Goal: Transaction & Acquisition: Download file/media

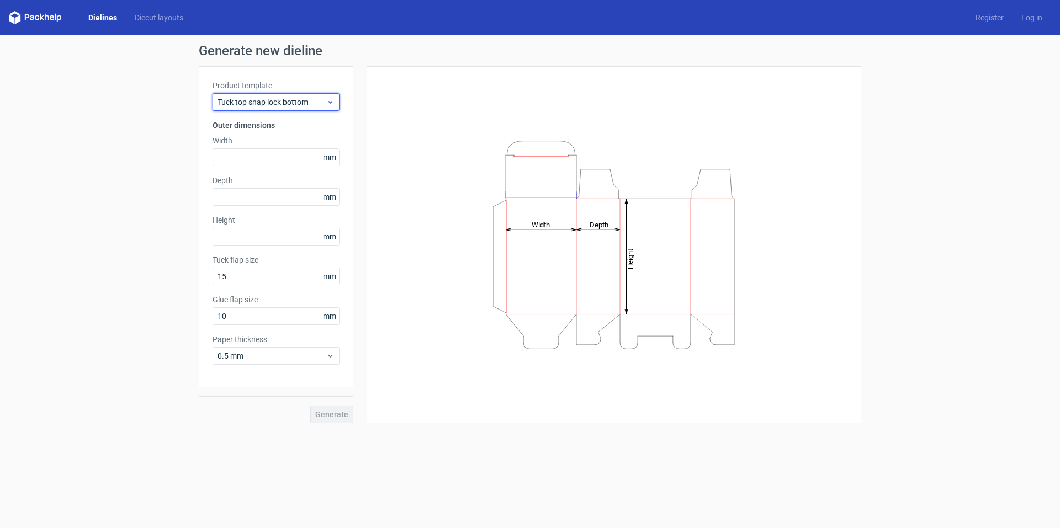
click at [320, 103] on span "Tuck top snap lock bottom" at bounding box center [271, 102] width 109 height 11
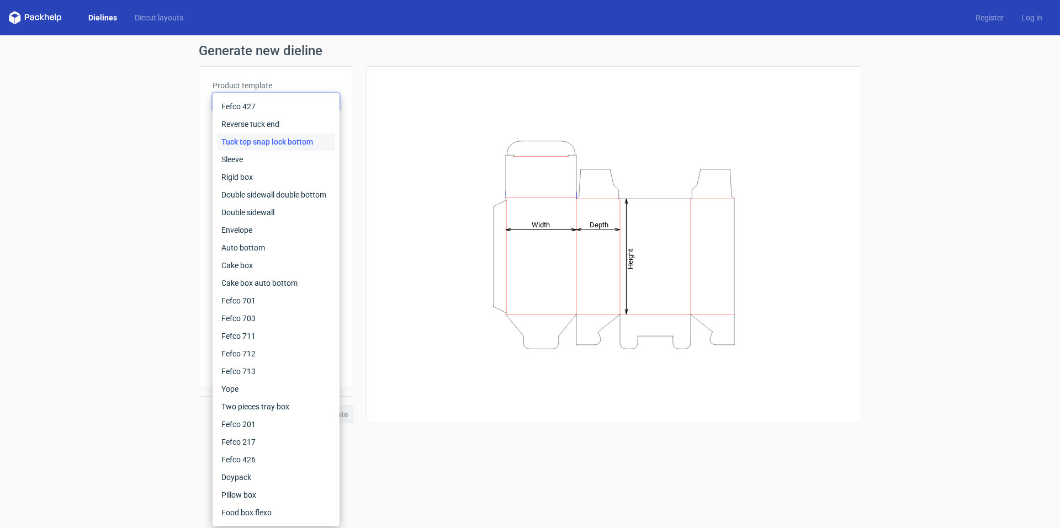
click at [461, 107] on div "Height Depth Width" at bounding box center [613, 244] width 467 height 329
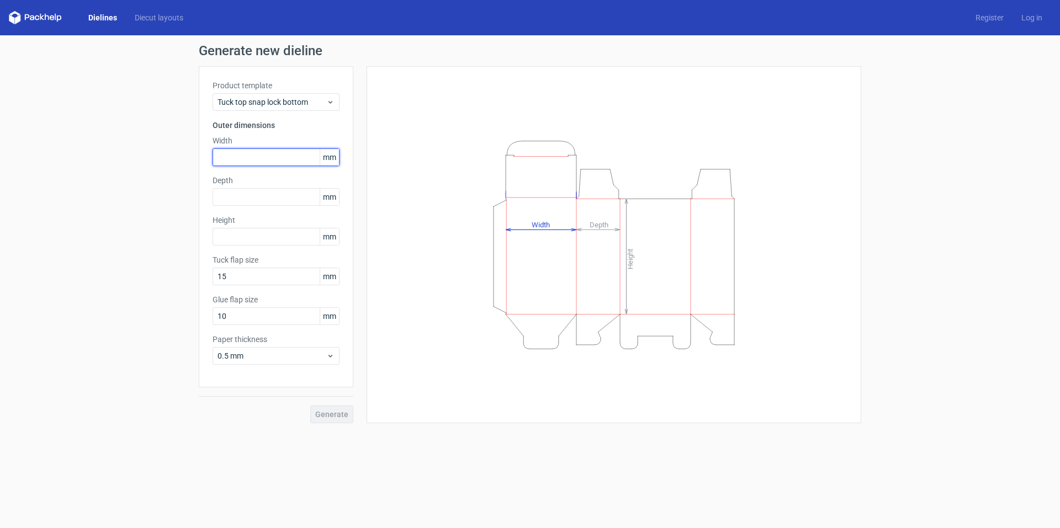
click at [231, 154] on input "text" at bounding box center [275, 157] width 127 height 18
type input "130"
click at [265, 190] on input "text" at bounding box center [275, 197] width 127 height 18
type input "280"
click at [241, 241] on input "text" at bounding box center [275, 237] width 127 height 18
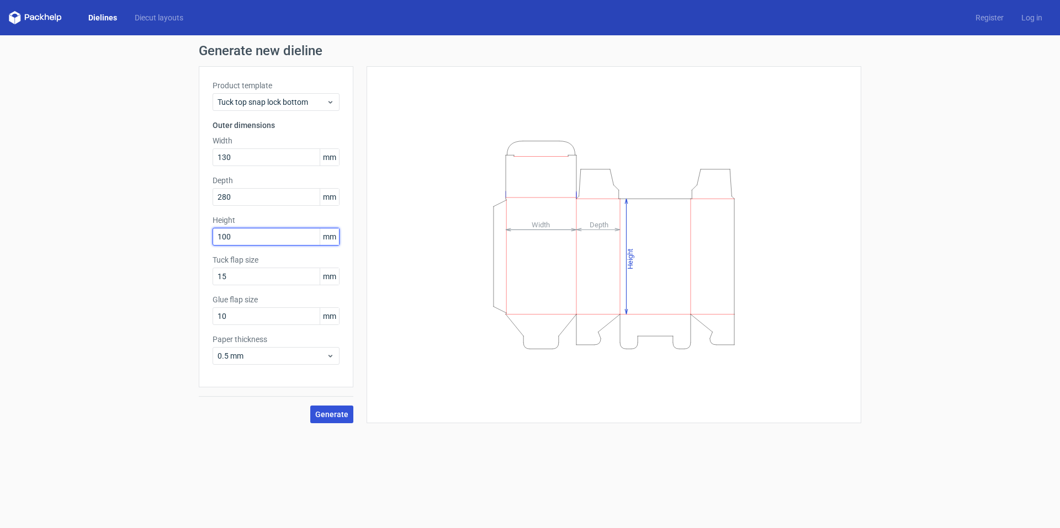
type input "100"
click at [337, 417] on span "Generate" at bounding box center [331, 415] width 33 height 8
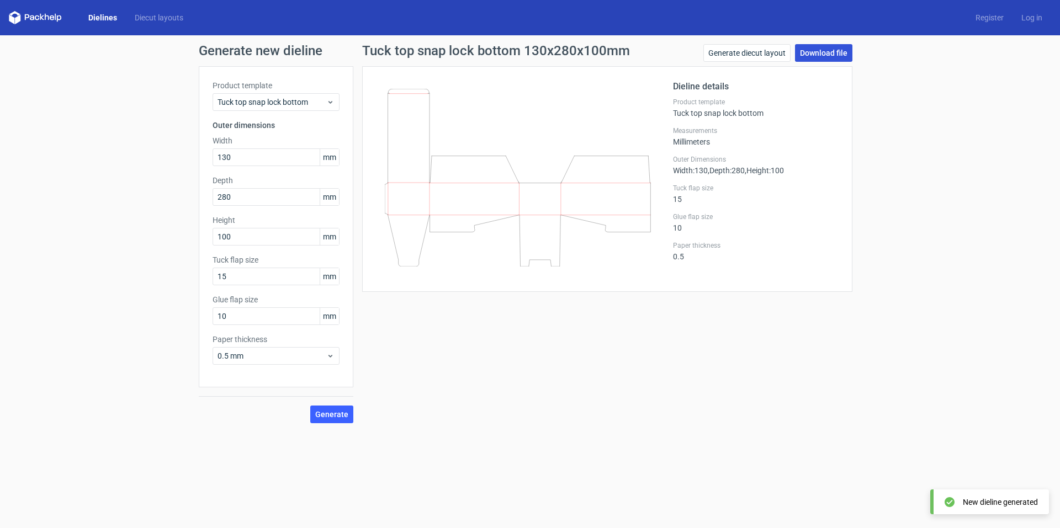
click at [834, 50] on link "Download file" at bounding box center [823, 53] width 57 height 18
drag, startPoint x: 251, startPoint y: 198, endPoint x: 148, endPoint y: 185, distance: 102.9
click at [146, 186] on div "Generate new dieline Product template Tuck top snap lock bottom Outer dimension…" at bounding box center [530, 233] width 1060 height 397
drag, startPoint x: 257, startPoint y: 157, endPoint x: 161, endPoint y: 158, distance: 95.5
click at [161, 158] on div "Generate new dieline Product template Tuck top snap lock bottom Outer dimension…" at bounding box center [530, 233] width 1060 height 397
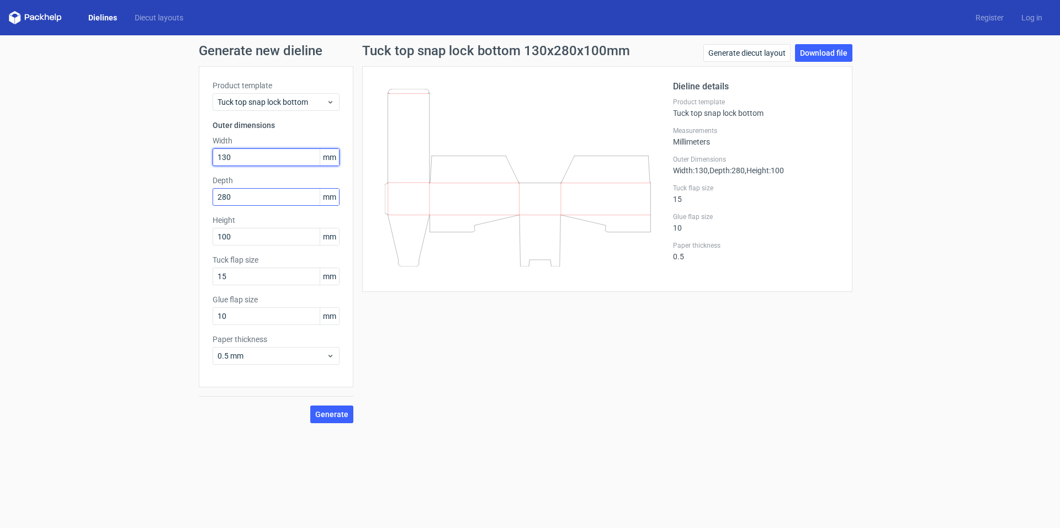
paste input "28"
type input "280"
drag, startPoint x: 256, startPoint y: 200, endPoint x: 163, endPoint y: 203, distance: 93.3
click at [190, 193] on div "Generate new dieline Product template Tuck top snap lock bottom Outer dimension…" at bounding box center [530, 233] width 1060 height 397
type input "130"
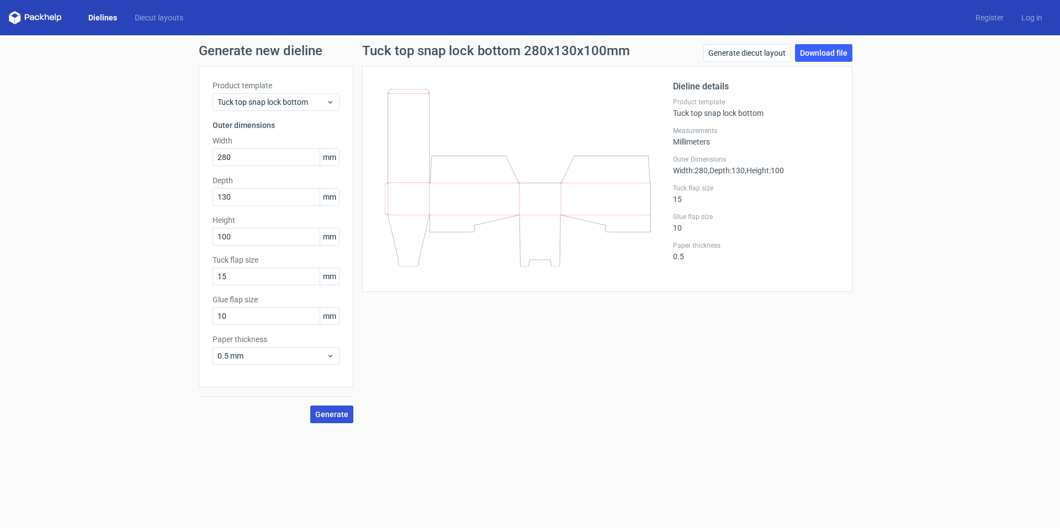
click at [329, 413] on span "Generate" at bounding box center [331, 415] width 33 height 8
click at [831, 58] on link "Download file" at bounding box center [823, 53] width 57 height 18
click at [674, 288] on div "Tuck top snap lock bottom 280x130x100mm Generate diecut layout Download file Di…" at bounding box center [607, 233] width 508 height 379
